Goal: Information Seeking & Learning: Learn about a topic

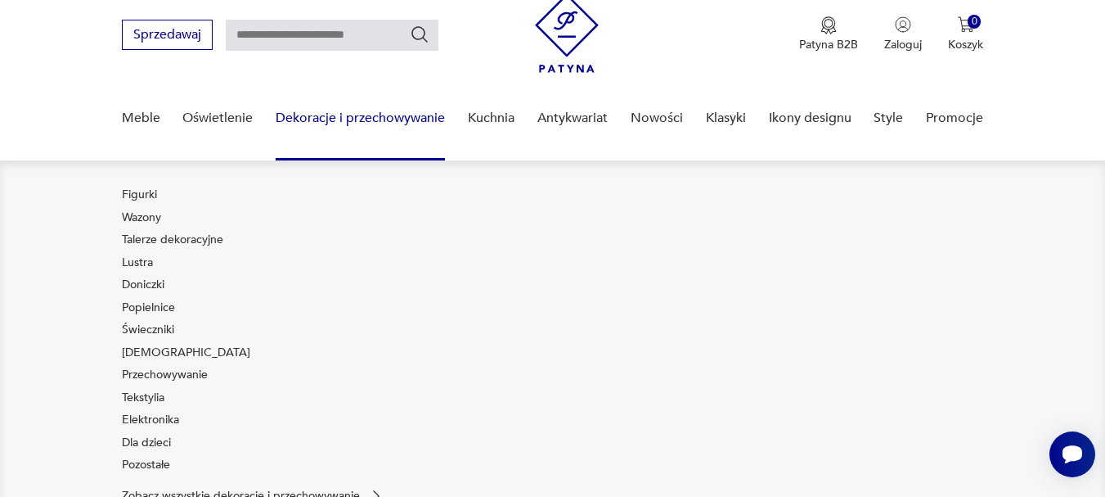
scroll to position [82, 0]
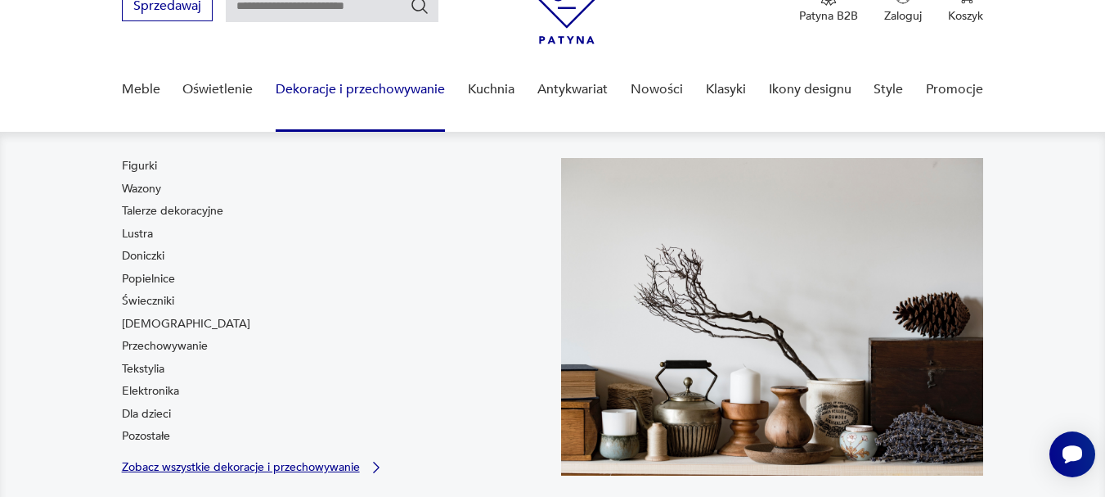
click at [182, 461] on p "Zobacz wszystkie dekoracje i przechowywanie" at bounding box center [241, 466] width 238 height 11
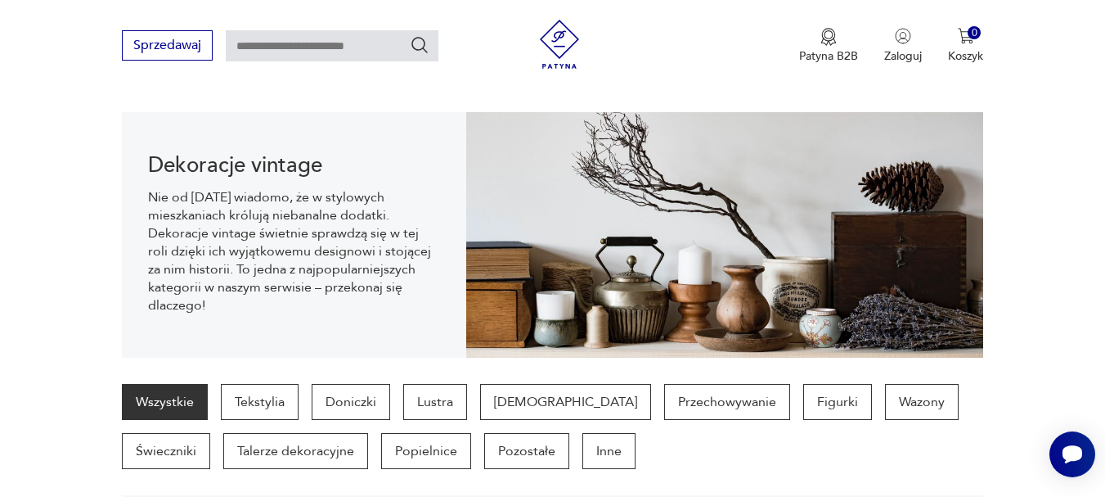
scroll to position [187, 0]
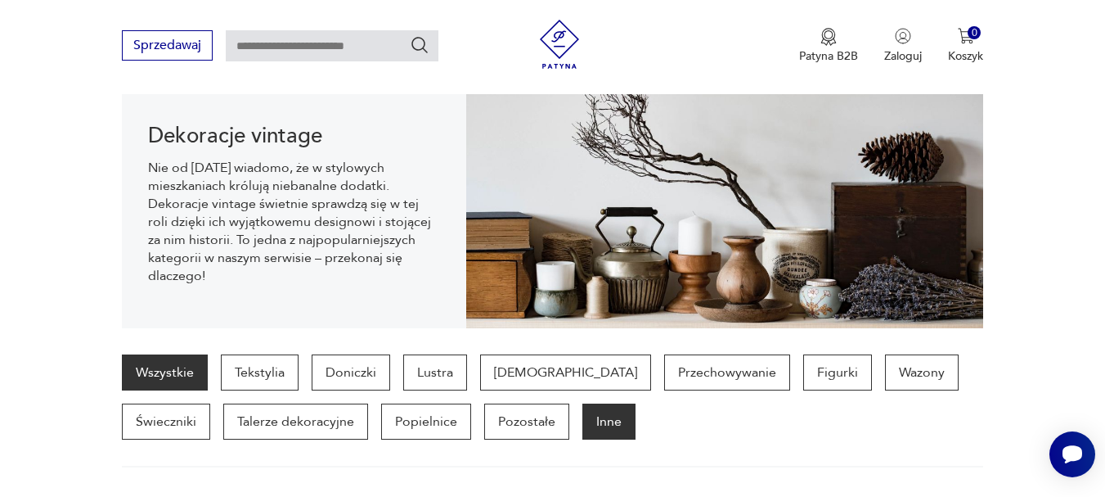
click at [583, 426] on p "Inne" at bounding box center [609, 421] width 53 height 36
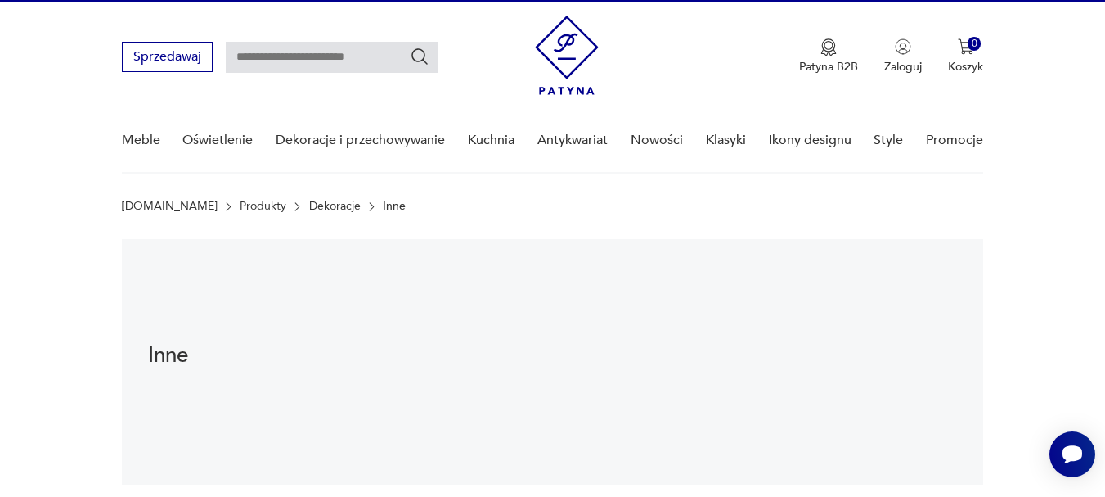
scroll to position [25, 0]
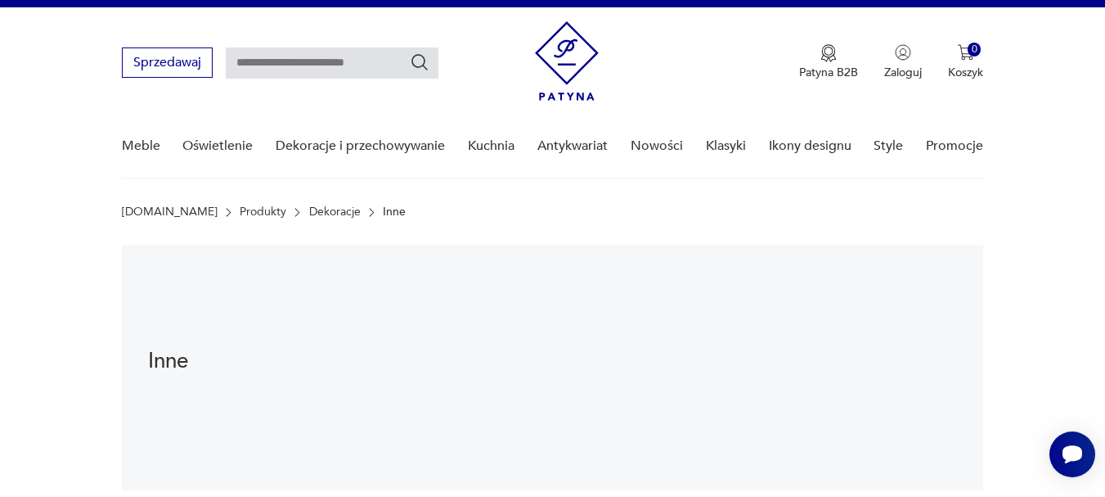
drag, startPoint x: 250, startPoint y: 61, endPoint x: 261, endPoint y: 91, distance: 31.6
click at [250, 61] on input "text" at bounding box center [332, 62] width 213 height 31
type input "*****"
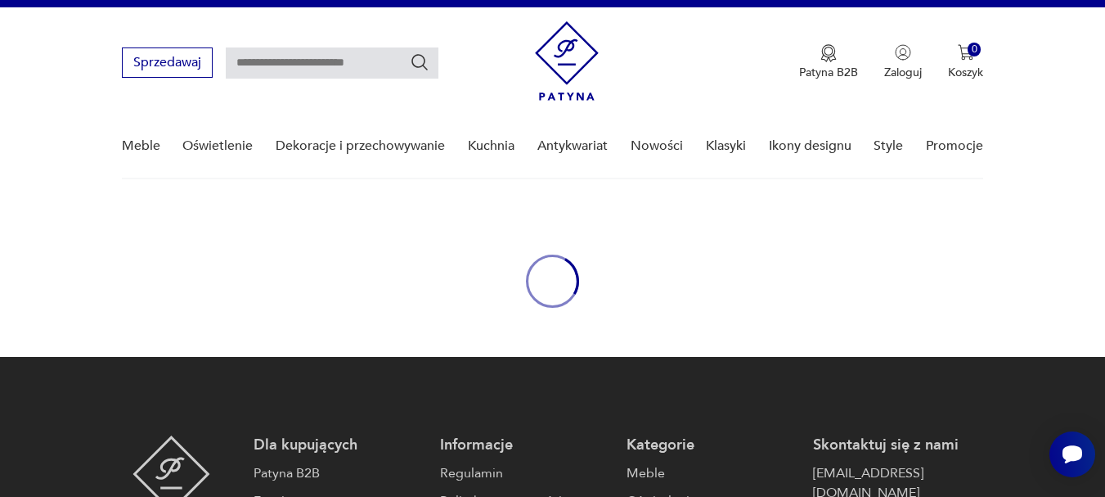
type input "*****"
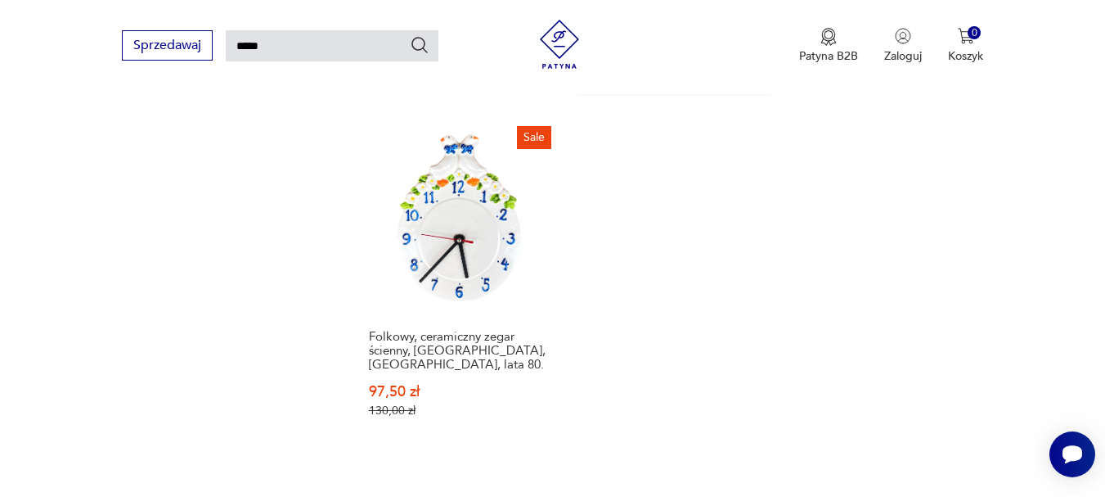
scroll to position [2175, 0]
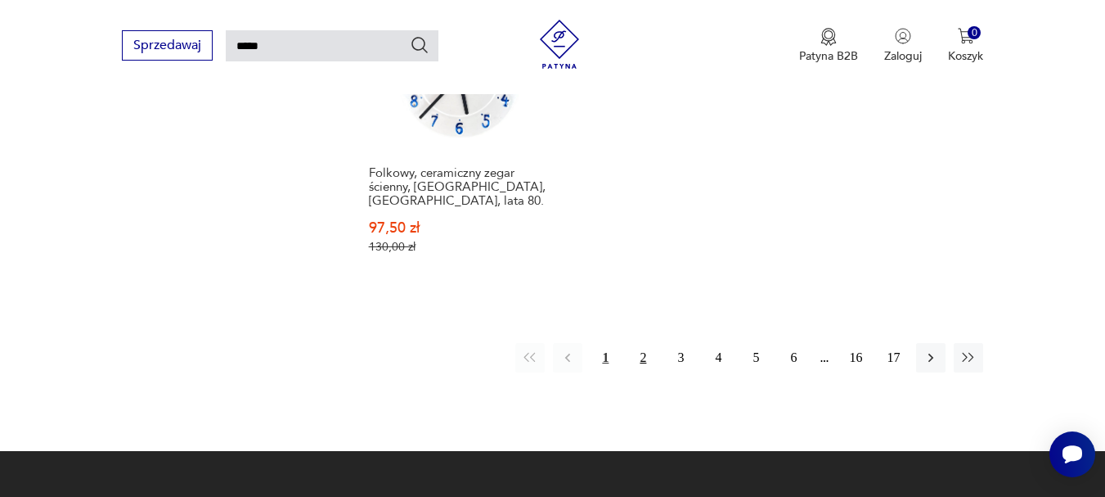
click at [654, 343] on button "2" at bounding box center [642, 357] width 29 height 29
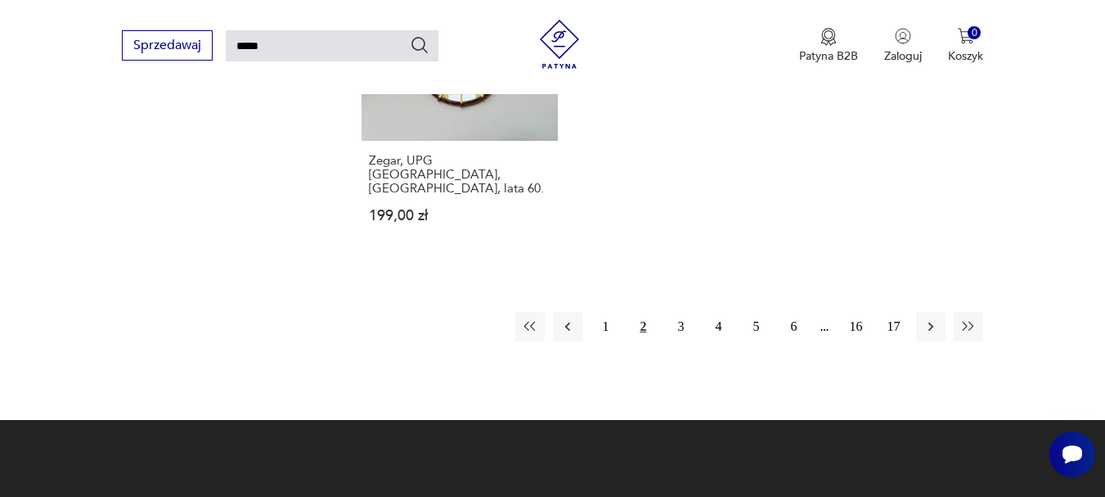
scroll to position [2185, 0]
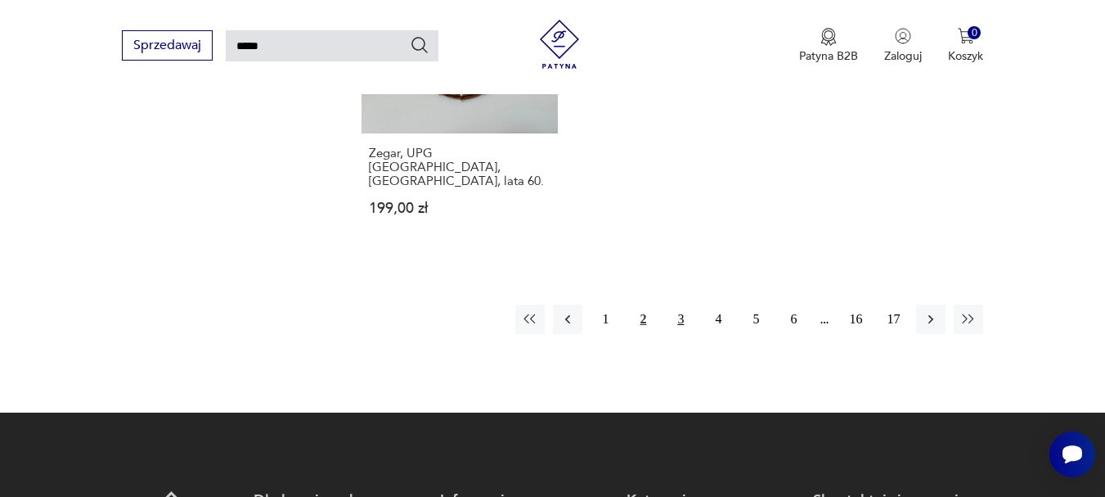
click at [678, 304] on button "3" at bounding box center [680, 318] width 29 height 29
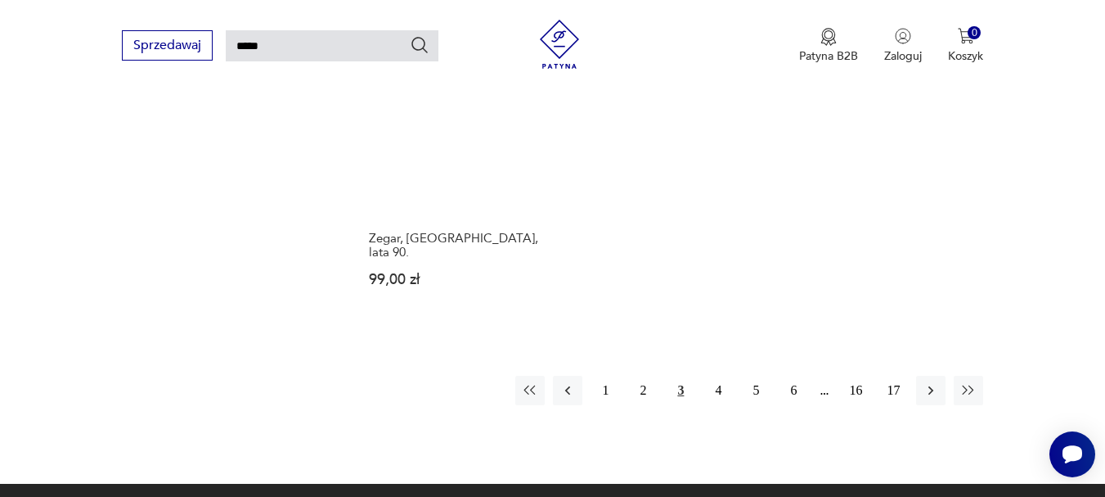
scroll to position [2103, 0]
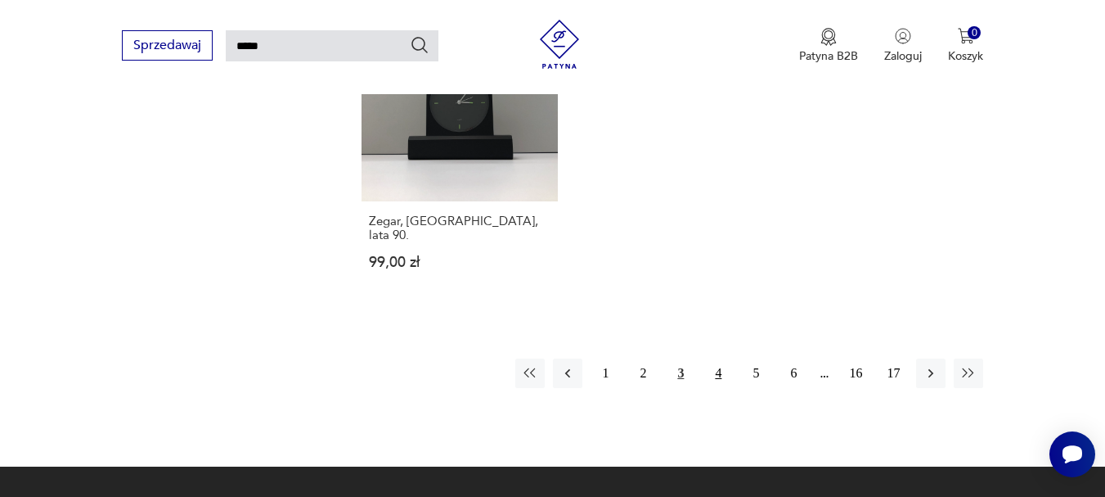
click at [725, 358] on button "4" at bounding box center [718, 372] width 29 height 29
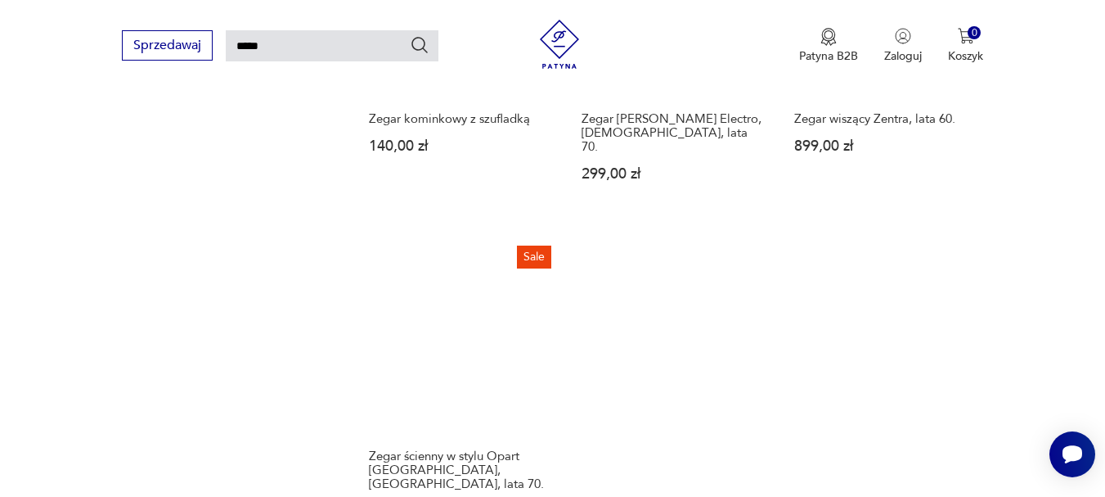
scroll to position [1940, 0]
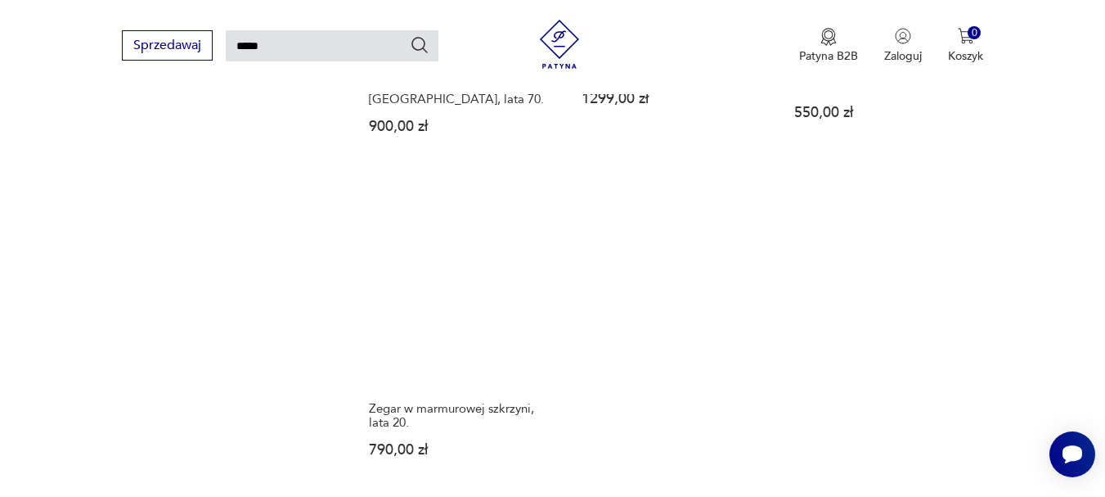
scroll to position [2185, 0]
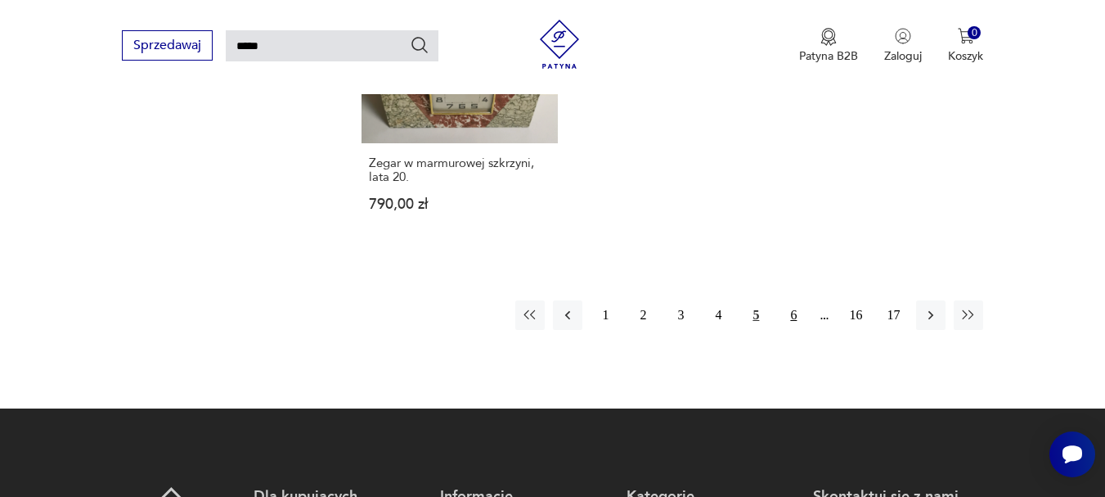
click at [791, 300] on button "6" at bounding box center [793, 314] width 29 height 29
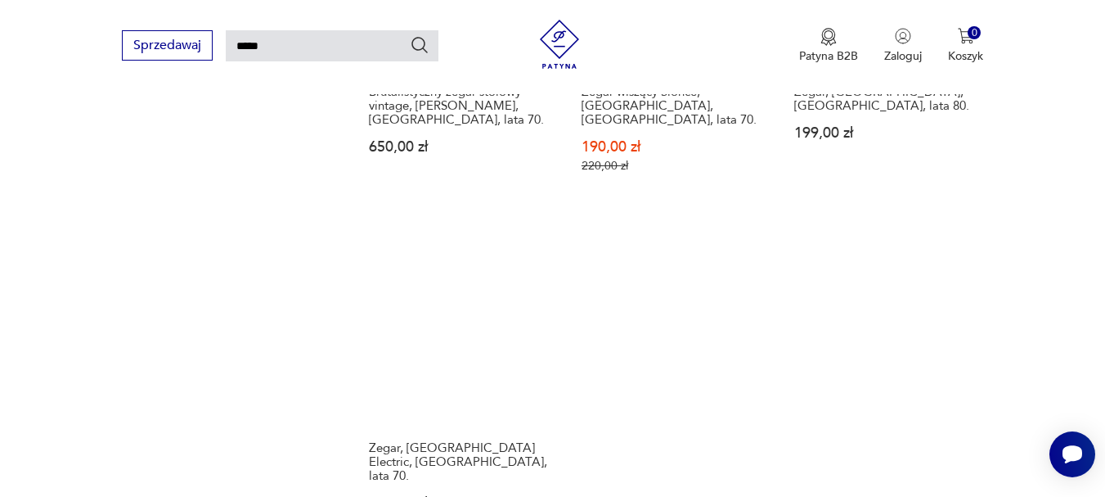
scroll to position [2045, 0]
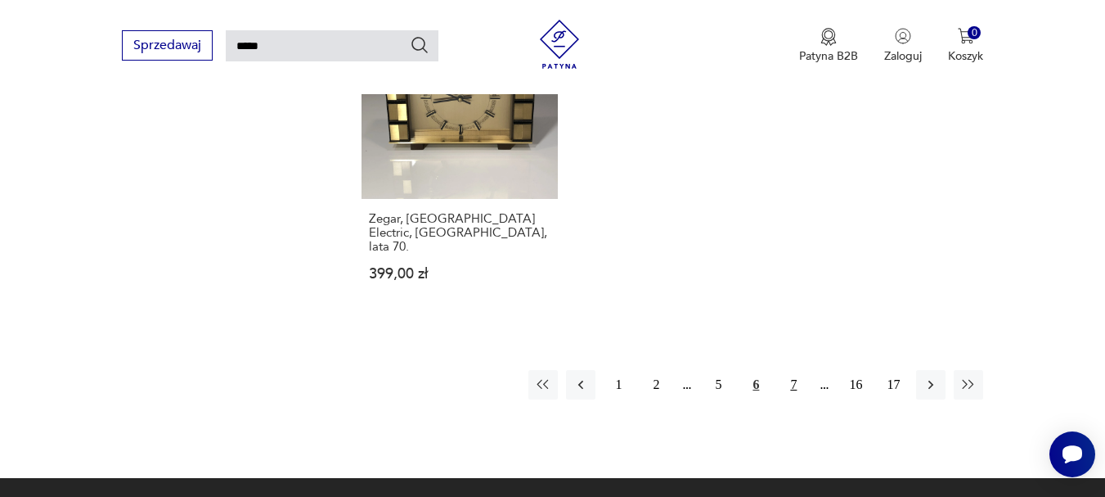
click at [794, 370] on button "7" at bounding box center [793, 384] width 29 height 29
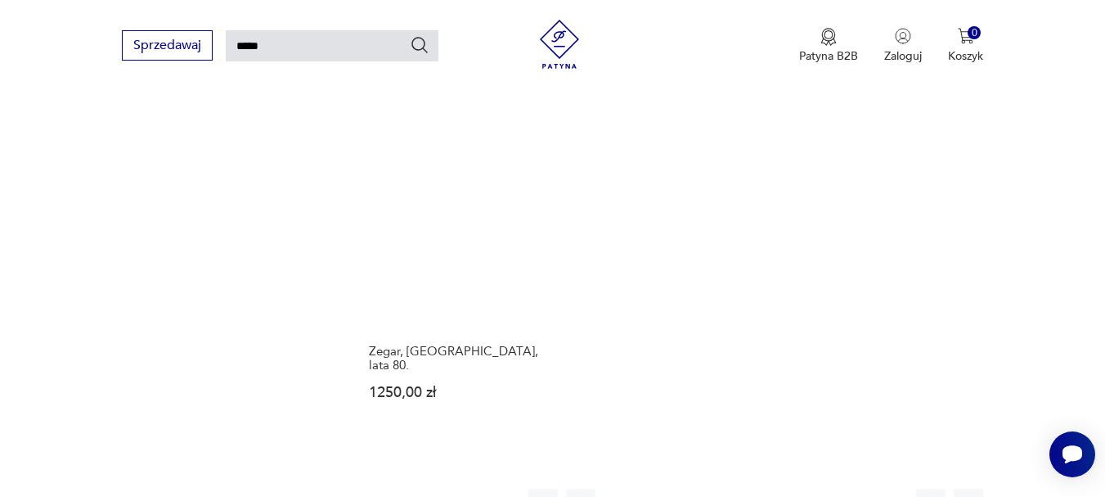
scroll to position [2022, 0]
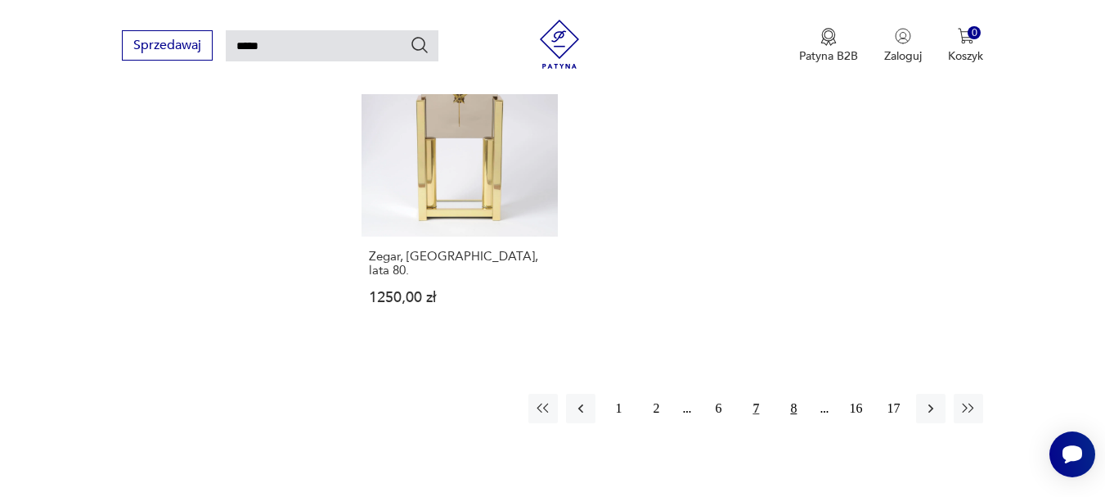
click at [790, 394] on button "8" at bounding box center [793, 408] width 29 height 29
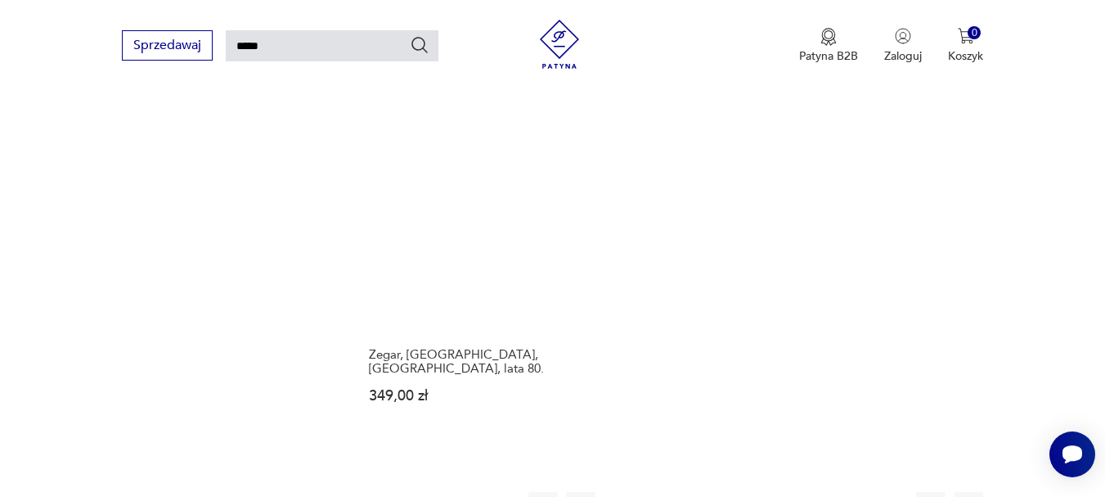
scroll to position [2103, 0]
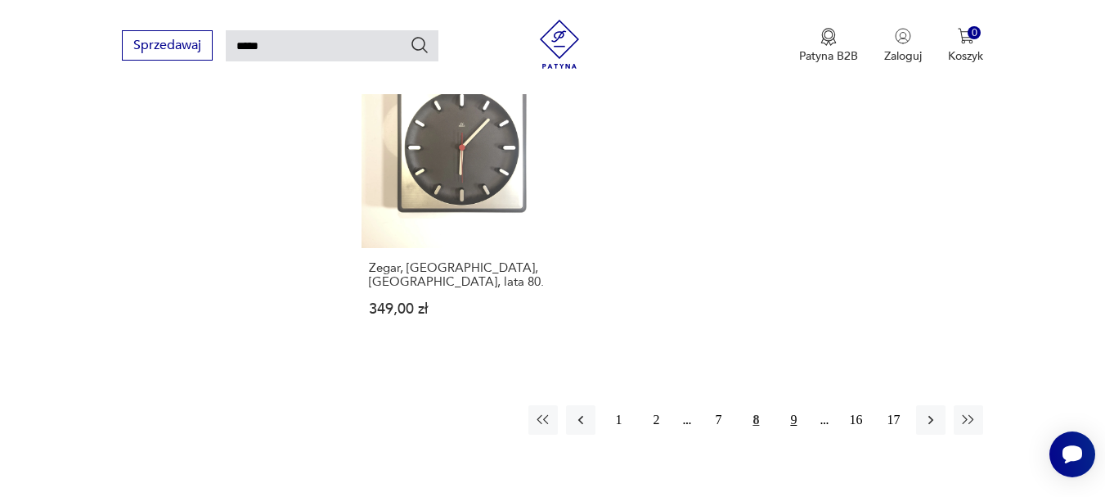
click at [794, 405] on button "9" at bounding box center [793, 419] width 29 height 29
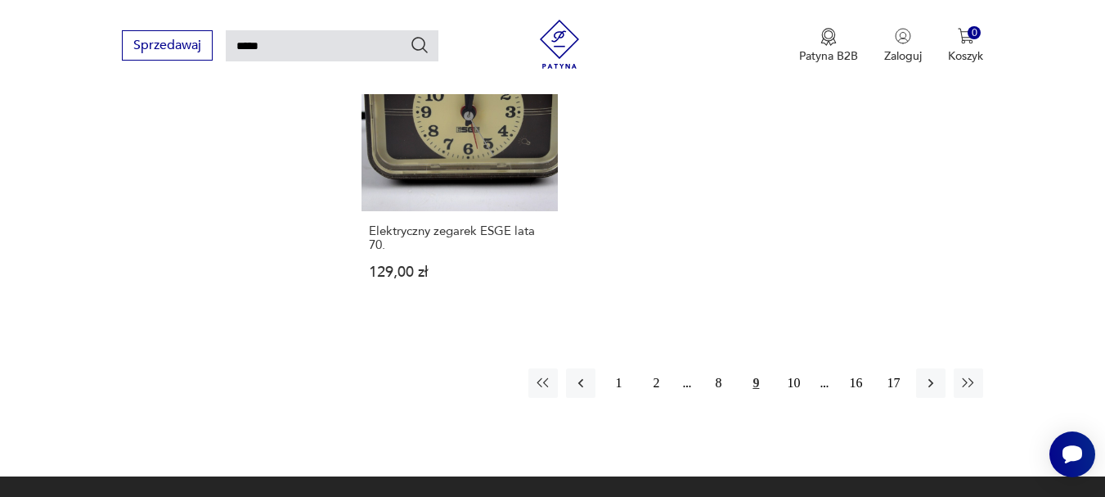
scroll to position [2103, 0]
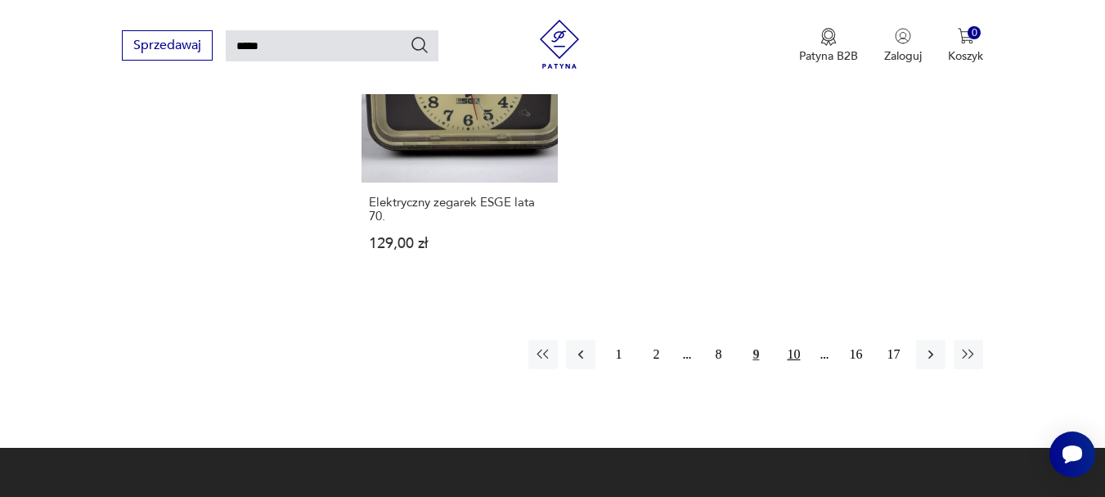
click at [790, 340] on button "10" at bounding box center [793, 354] width 29 height 29
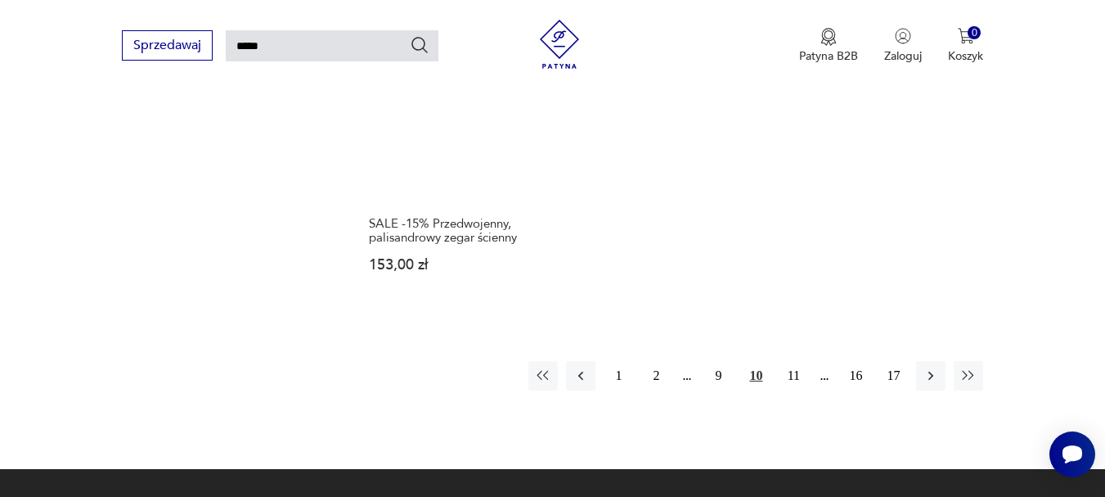
scroll to position [2103, 0]
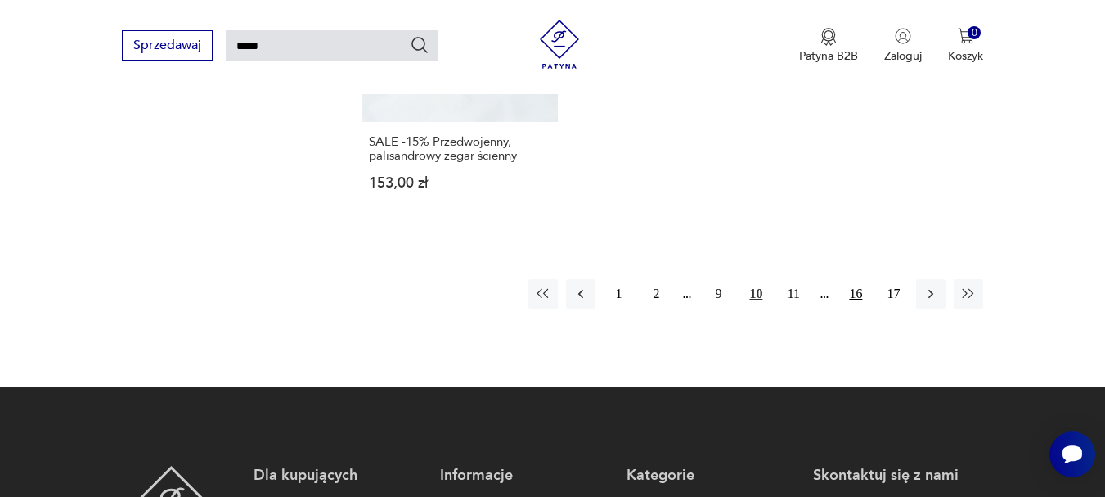
click at [854, 286] on button "16" at bounding box center [855, 293] width 29 height 29
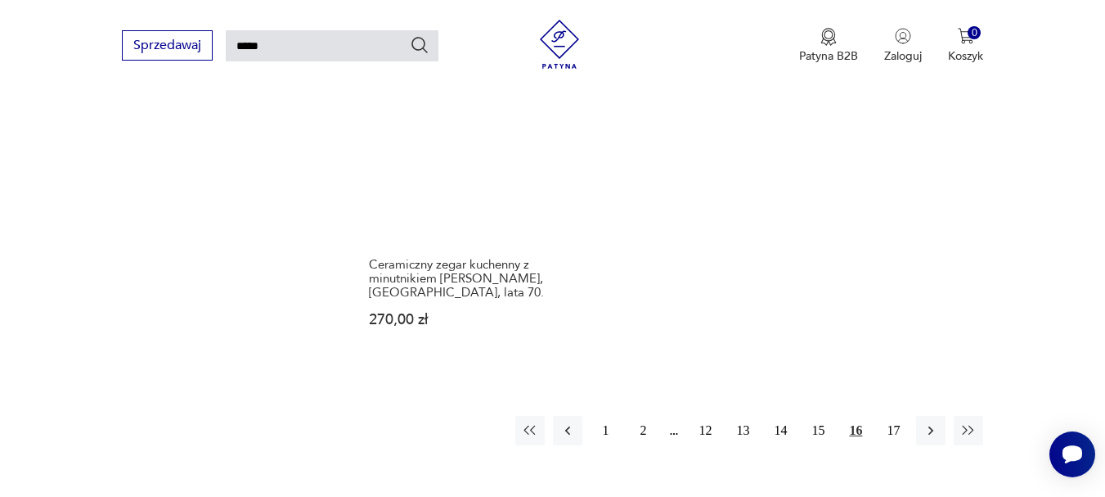
scroll to position [2185, 0]
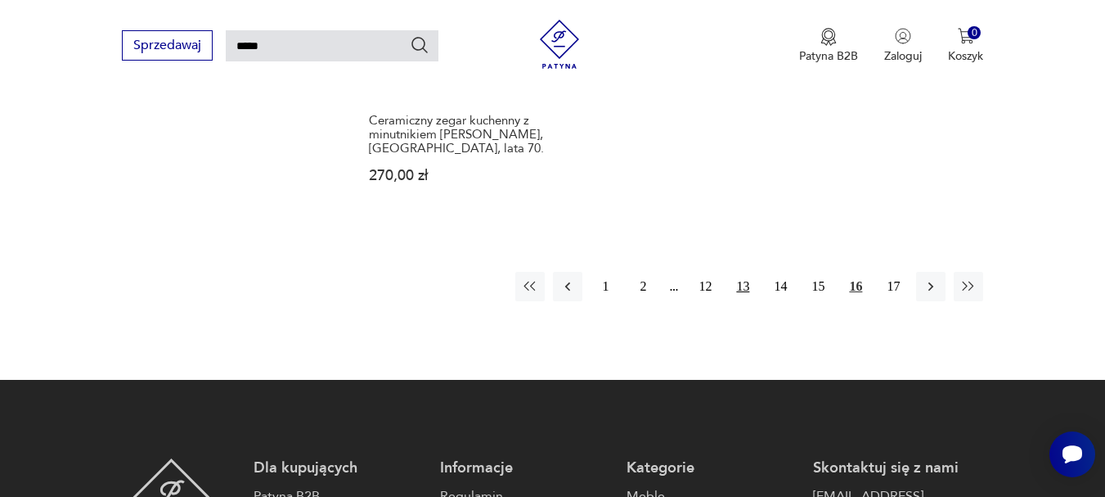
click at [740, 272] on button "13" at bounding box center [742, 286] width 29 height 29
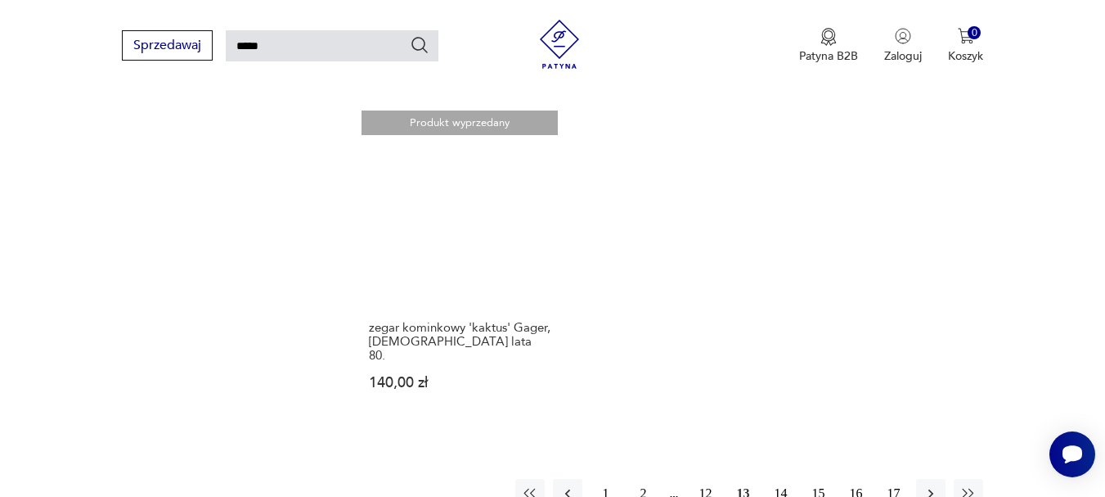
scroll to position [2103, 0]
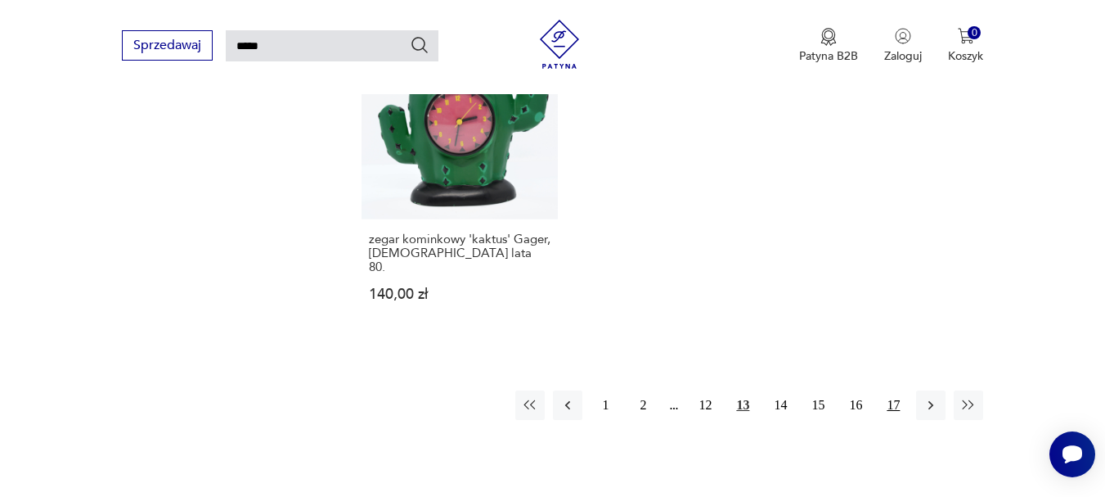
click at [899, 390] on button "17" at bounding box center [893, 404] width 29 height 29
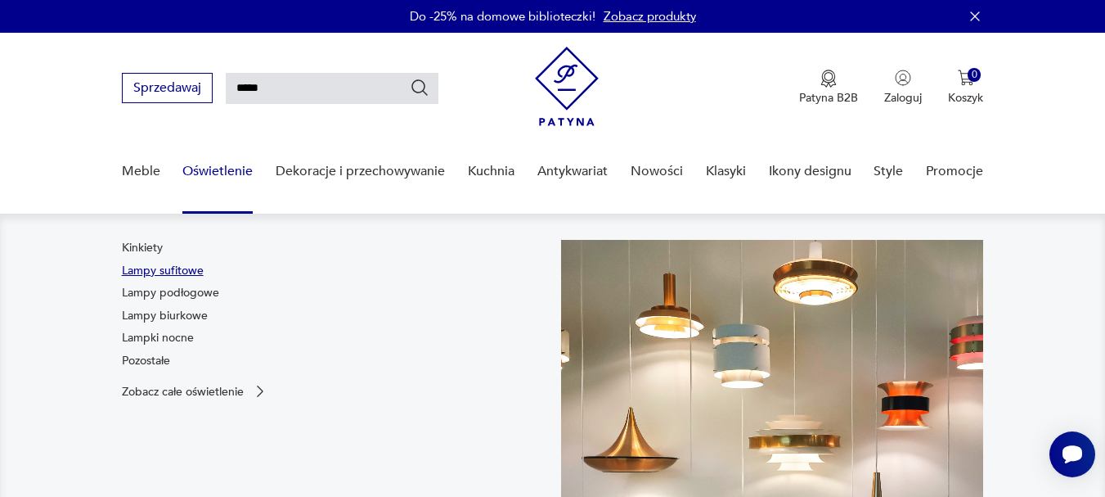
click at [151, 263] on link "Lampy sufitowe" at bounding box center [163, 271] width 82 height 16
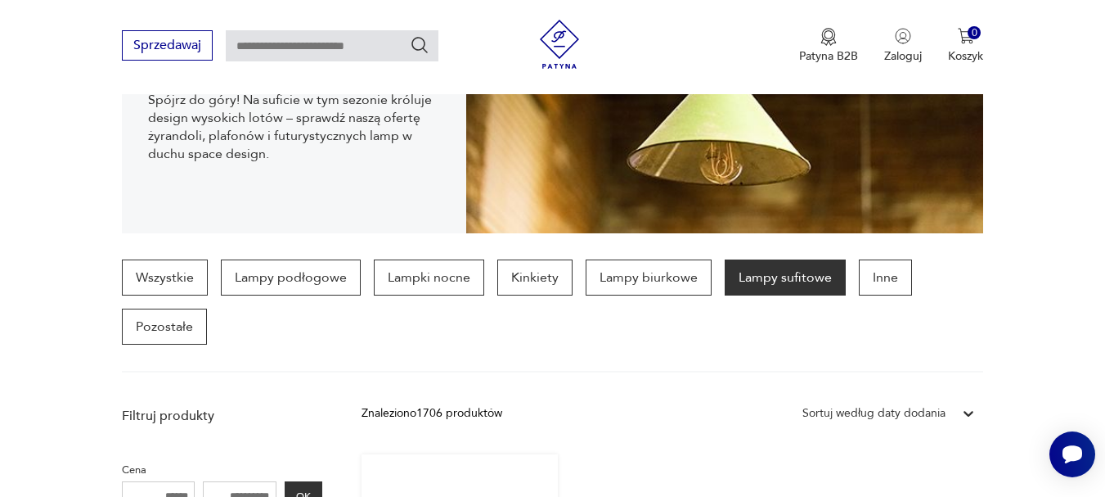
scroll to position [441, 0]
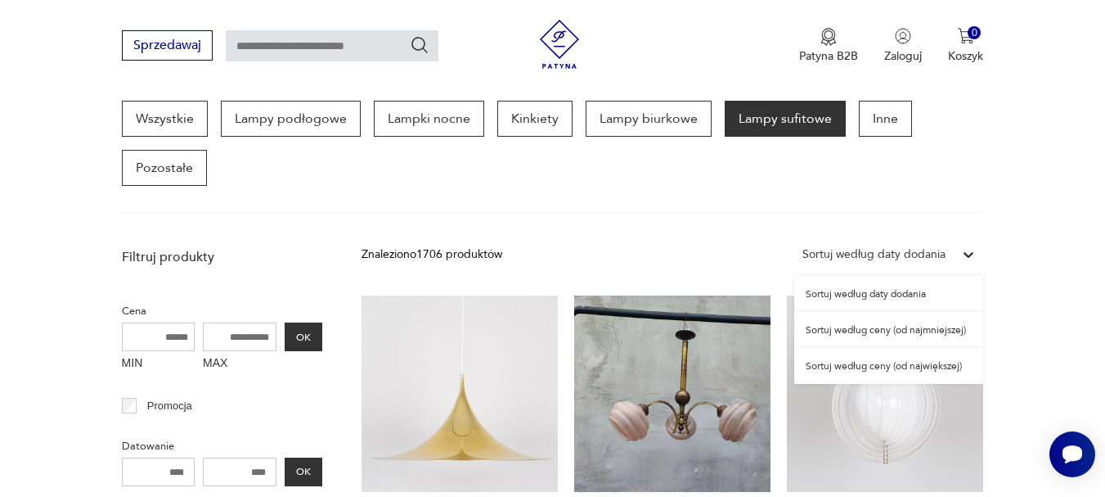
click at [885, 259] on div "Sortuj według daty dodania" at bounding box center [874, 254] width 143 height 18
click at [883, 330] on div "Sortuj według ceny (od najmniejszej)" at bounding box center [888, 330] width 189 height 36
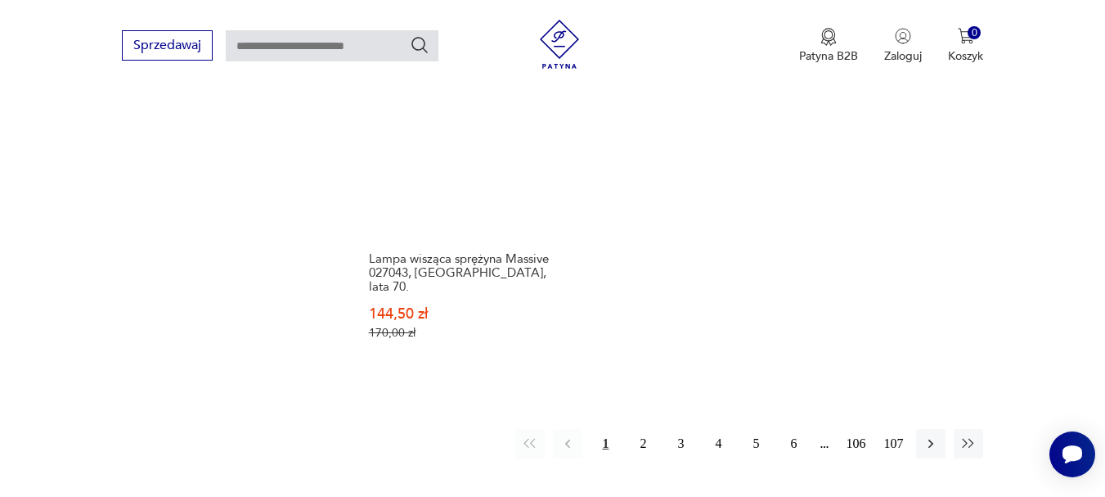
scroll to position [2398, 0]
click at [641, 427] on button "2" at bounding box center [642, 441] width 29 height 29
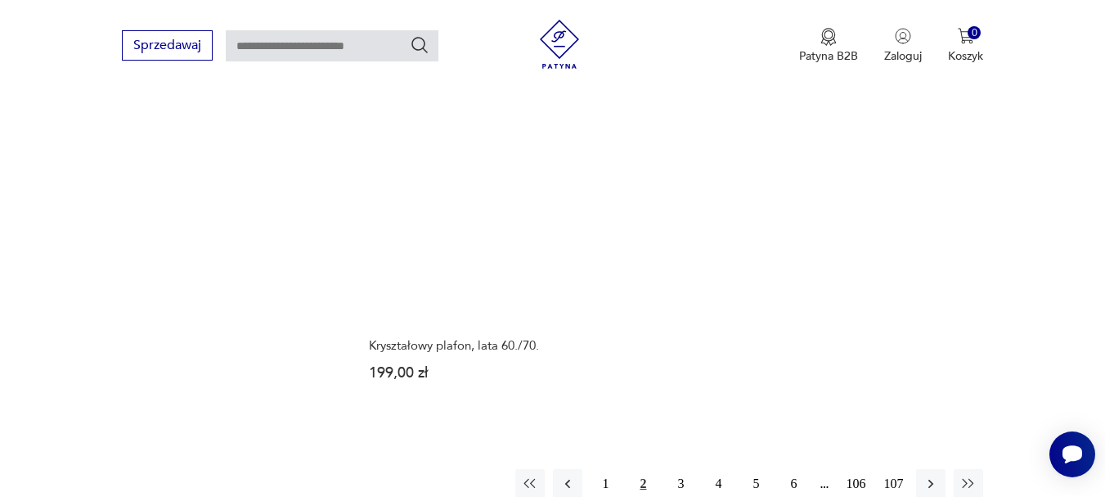
scroll to position [2398, 0]
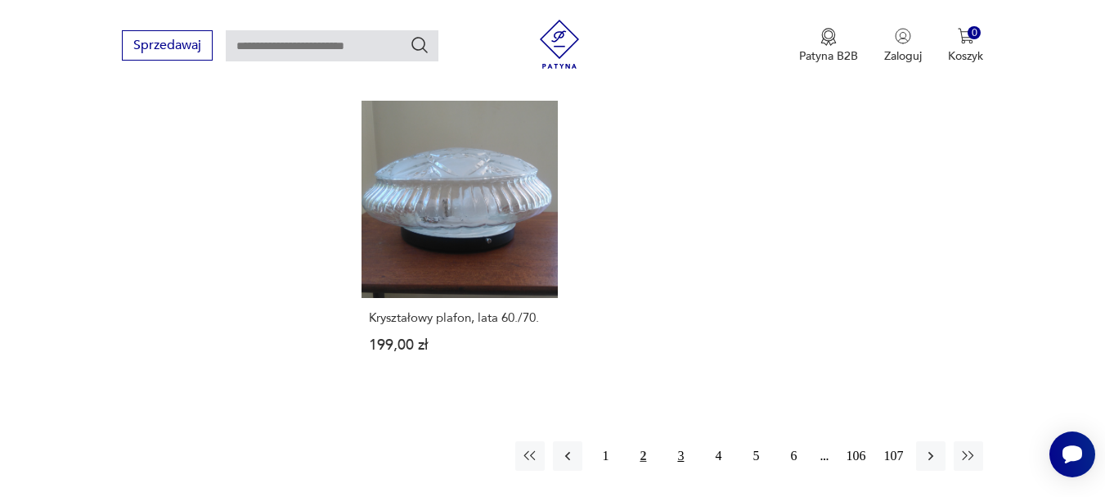
click at [676, 441] on button "3" at bounding box center [680, 455] width 29 height 29
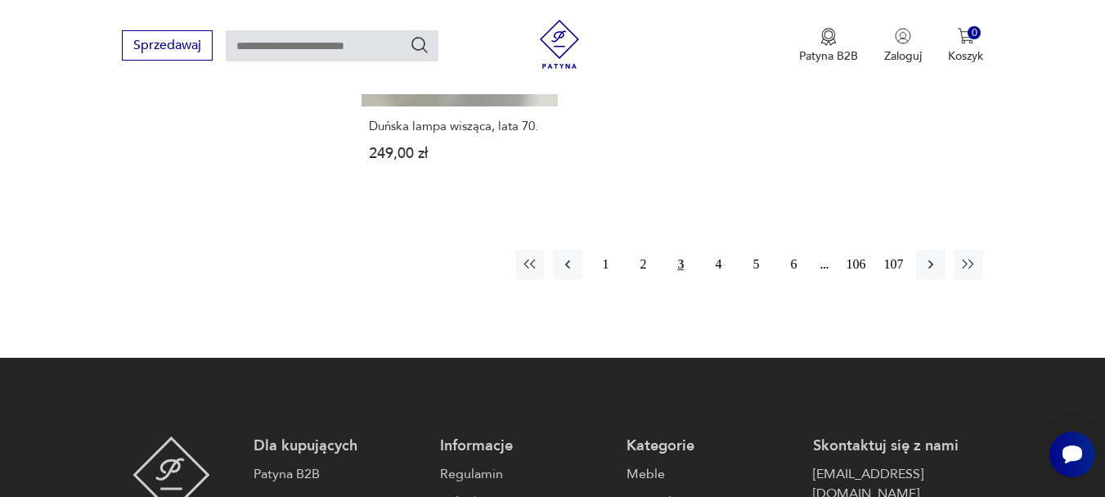
scroll to position [2557, 0]
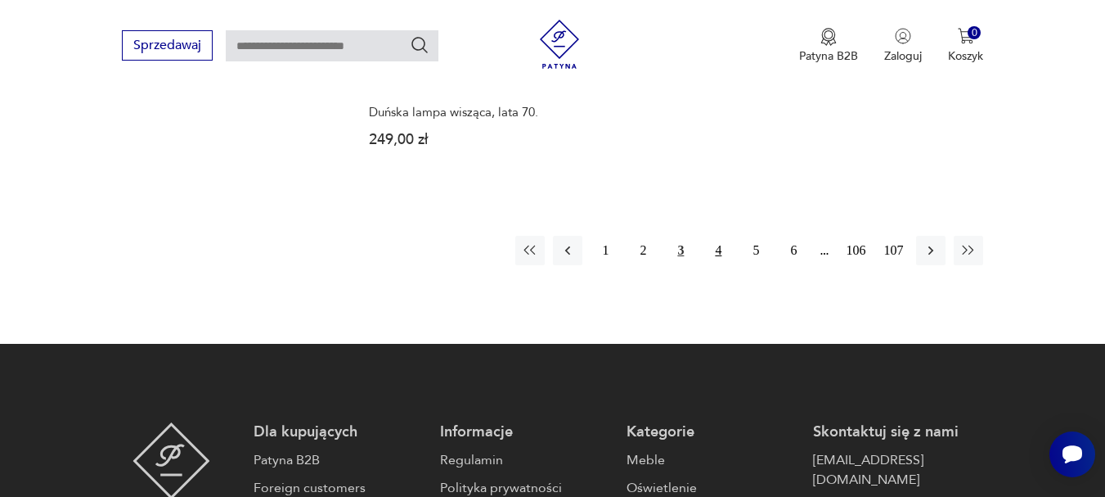
click at [717, 240] on button "4" at bounding box center [718, 250] width 29 height 29
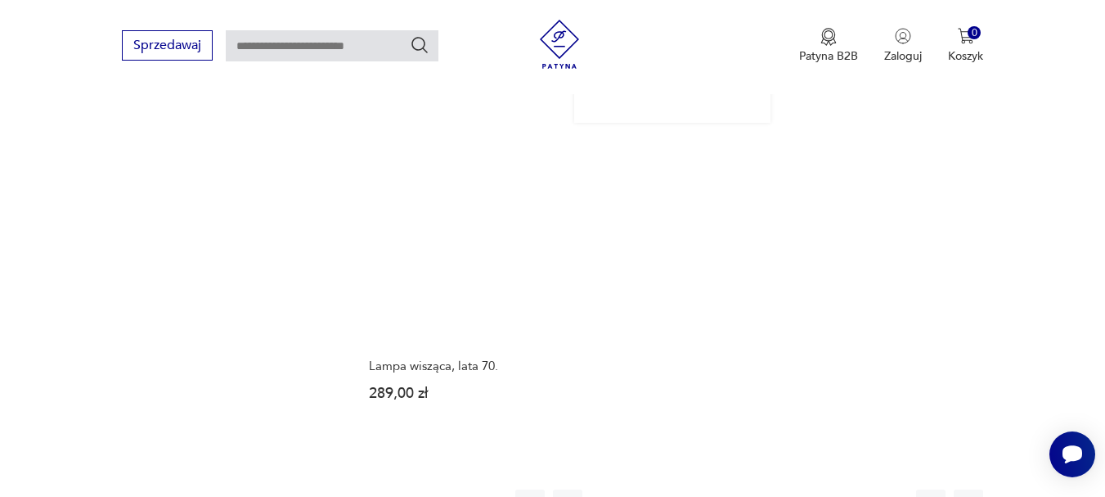
scroll to position [2398, 0]
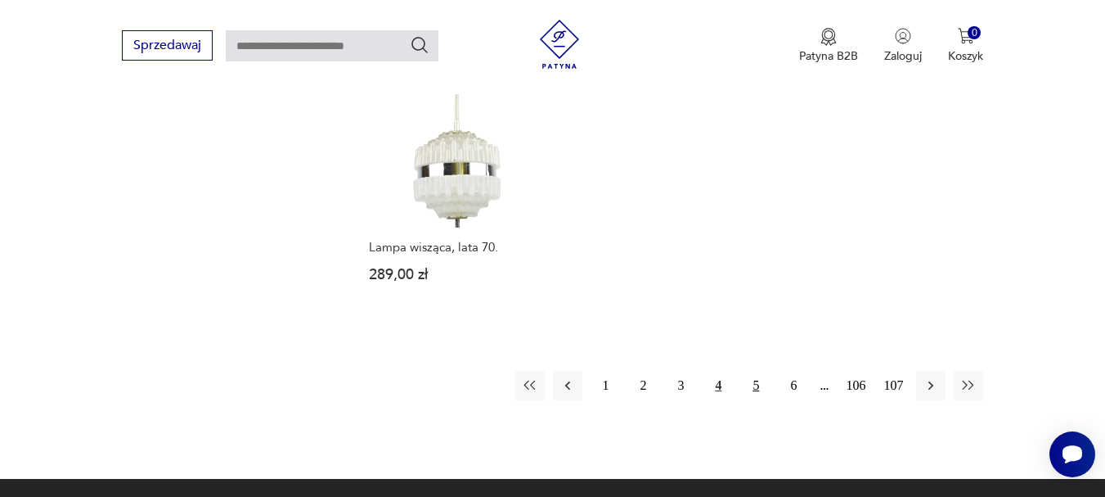
click at [754, 371] on button "5" at bounding box center [755, 385] width 29 height 29
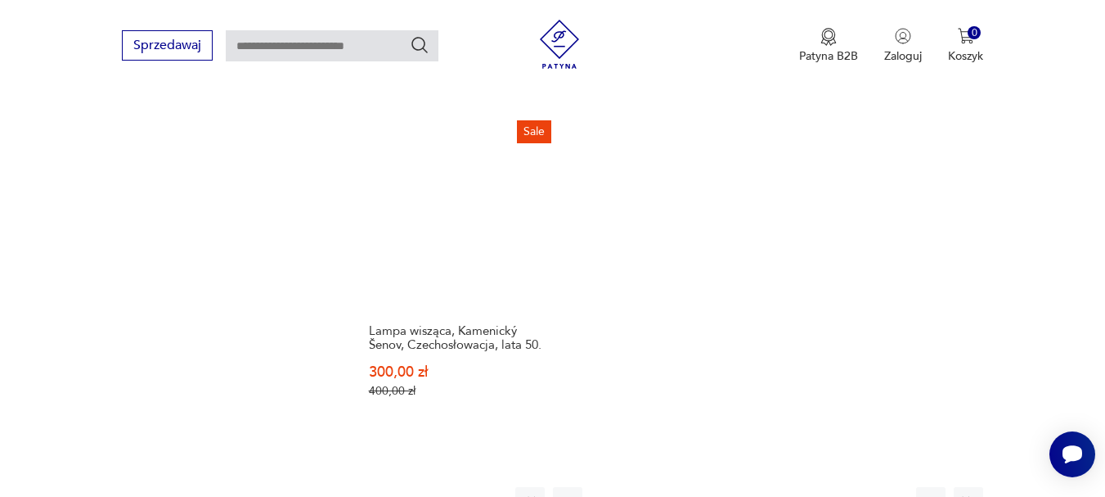
scroll to position [2316, 0]
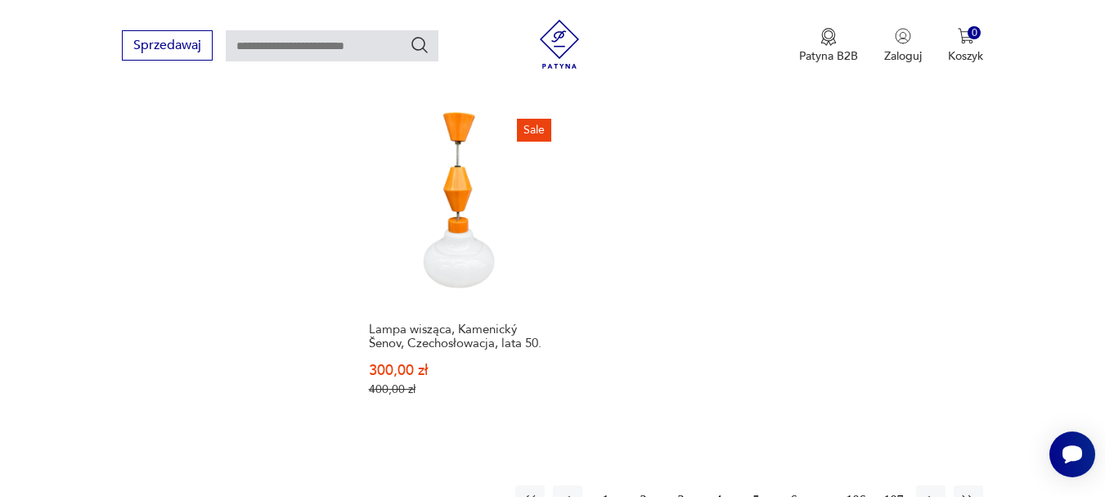
click at [792, 485] on button "6" at bounding box center [793, 499] width 29 height 29
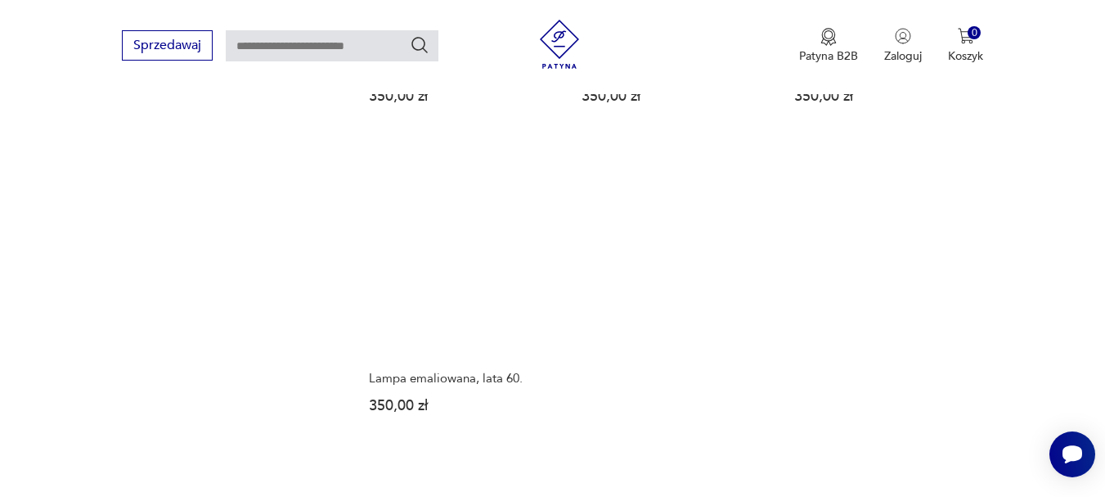
scroll to position [2480, 0]
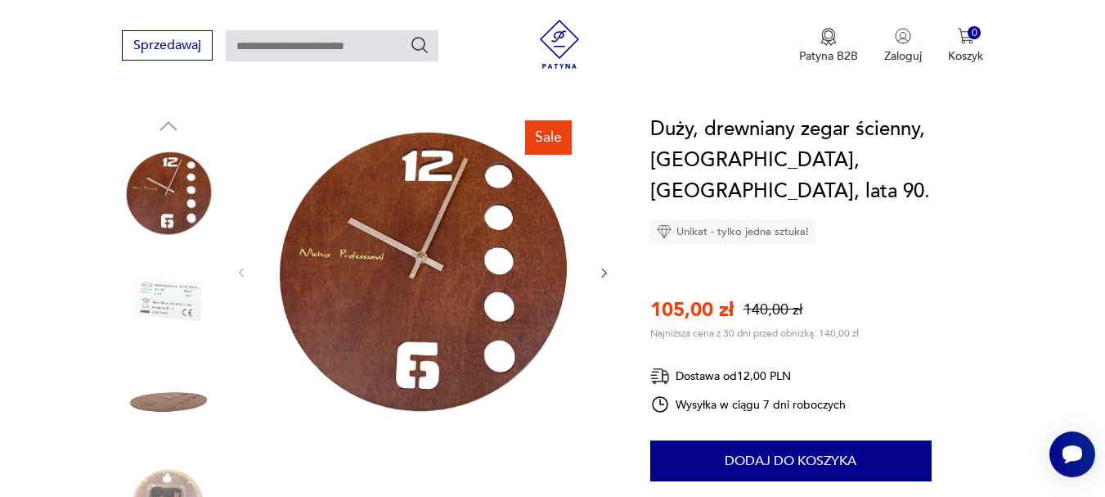
scroll to position [164, 0]
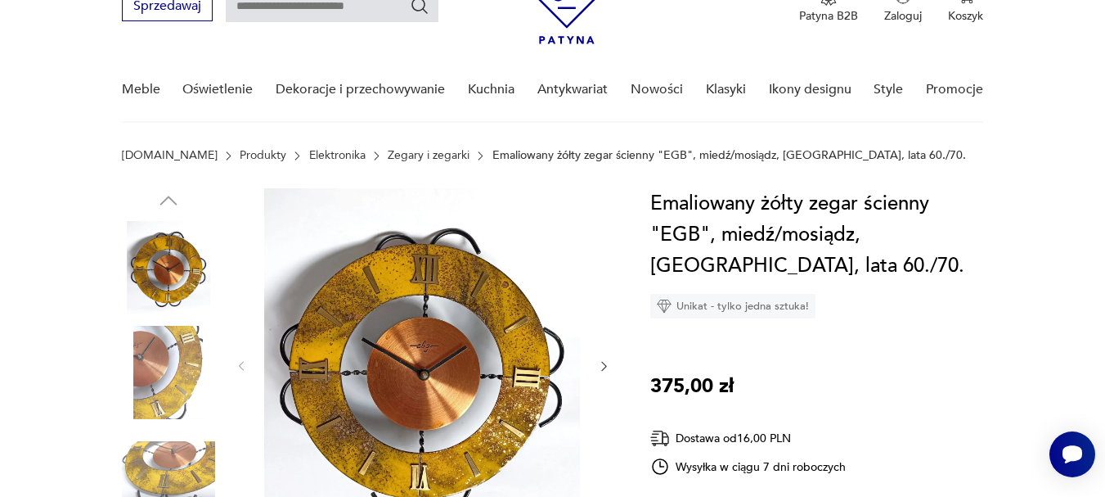
scroll to position [164, 0]
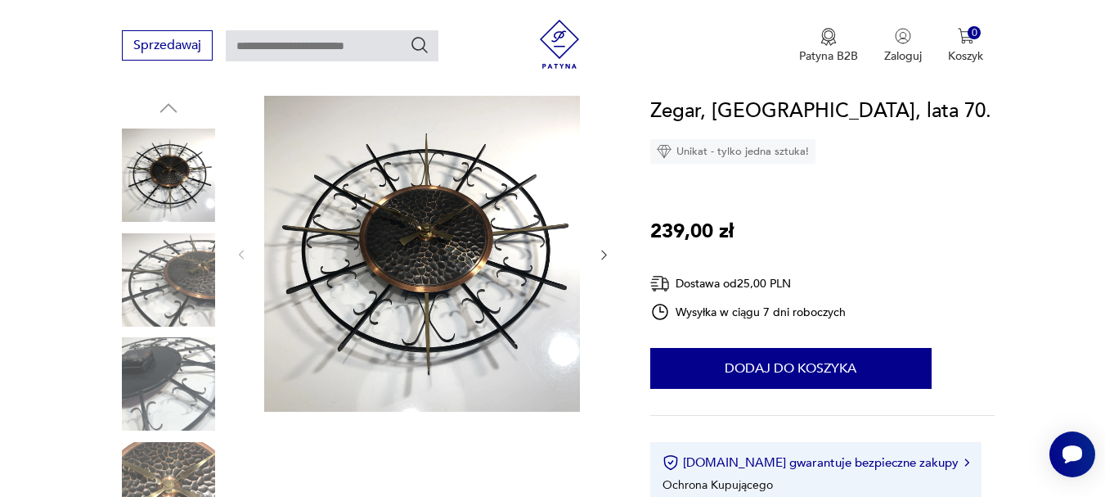
scroll to position [82, 0]
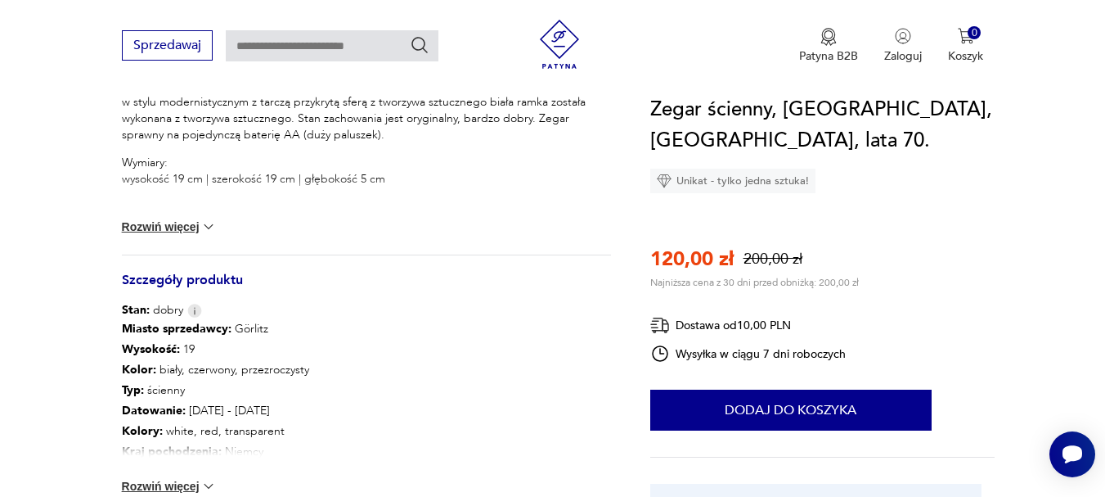
scroll to position [818, 0]
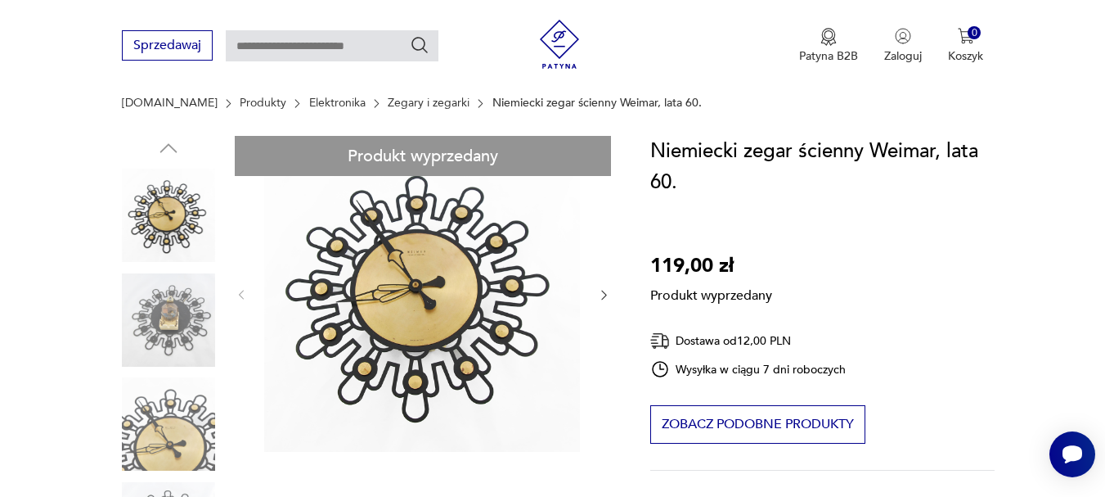
scroll to position [164, 0]
